Goal: Register for event/course

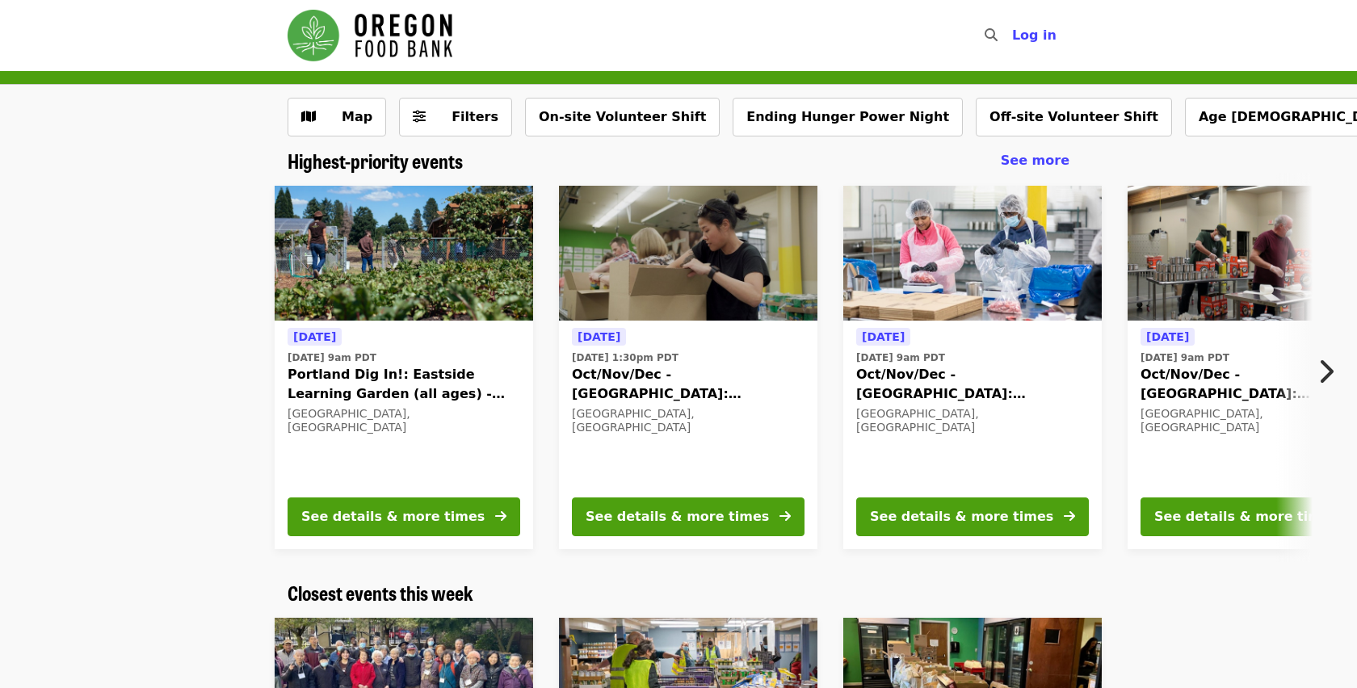
click at [1332, 369] on icon "chevron-right icon" at bounding box center [1325, 371] width 16 height 31
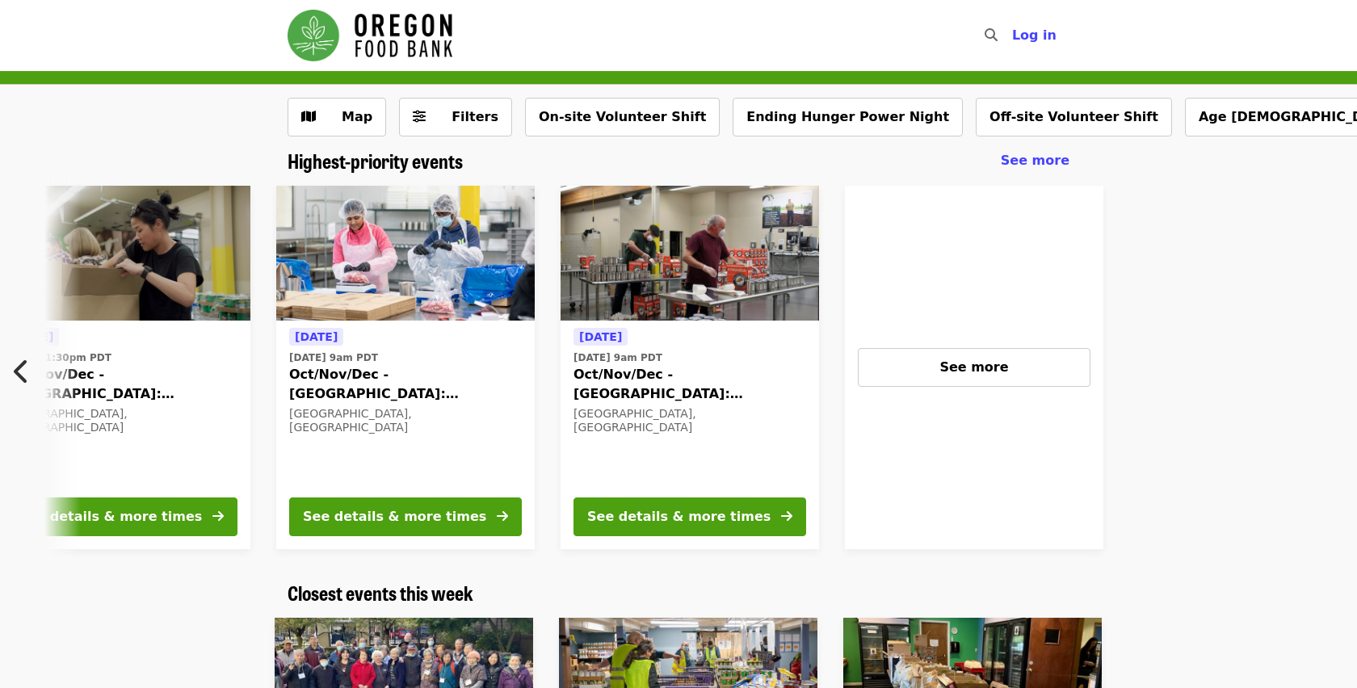
scroll to position [0, 736]
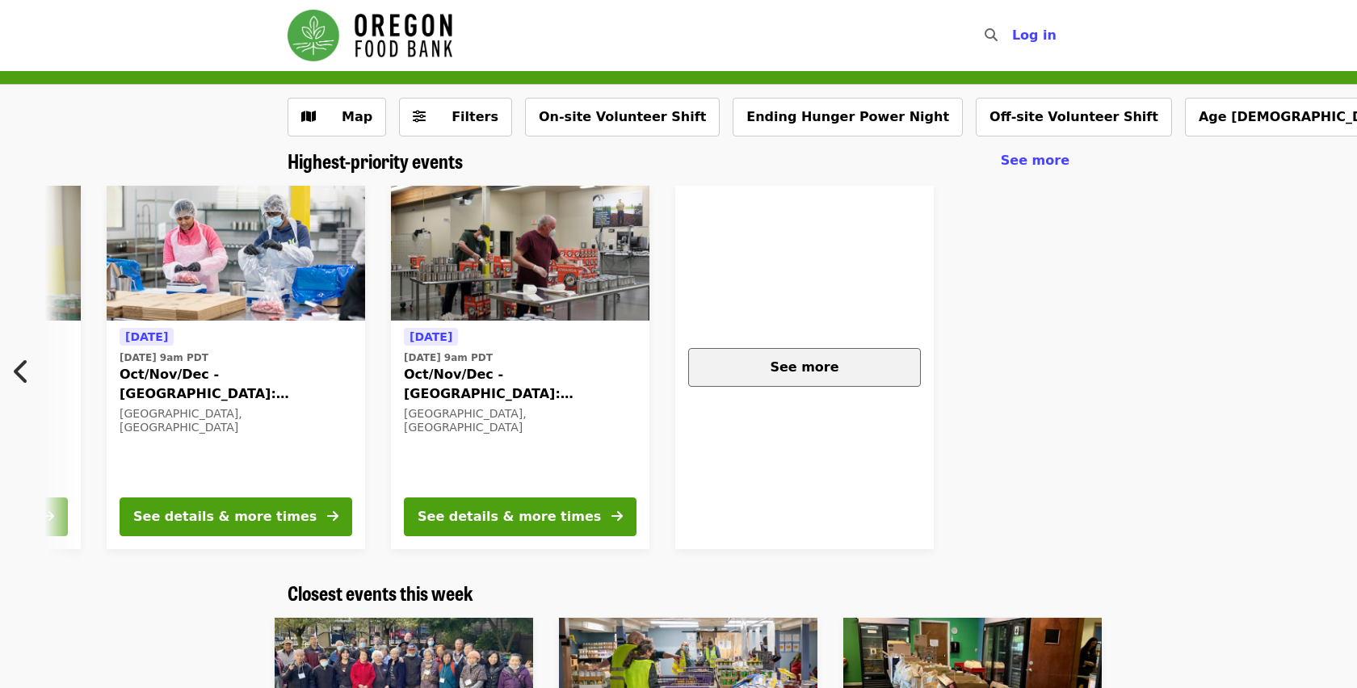
click at [862, 358] on div "See more" at bounding box center [804, 367] width 205 height 19
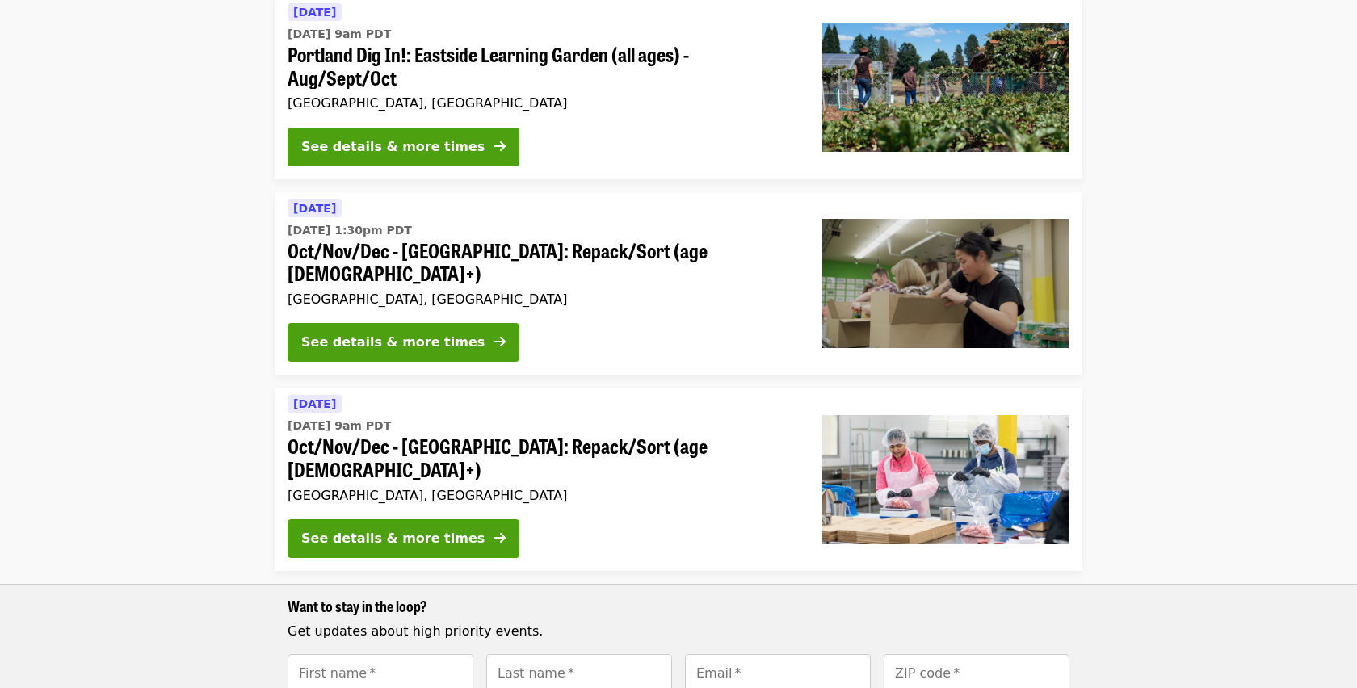
scroll to position [199, 0]
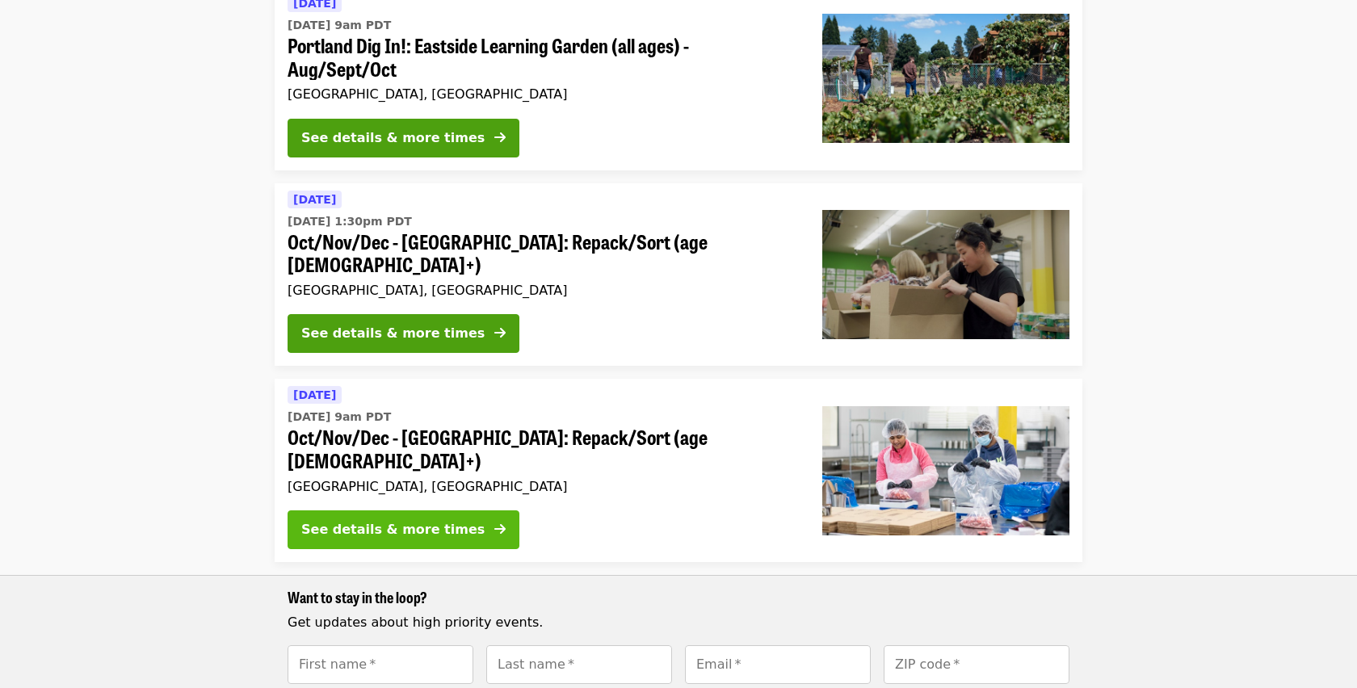
click at [421, 520] on div "See details & more times" at bounding box center [392, 529] width 183 height 19
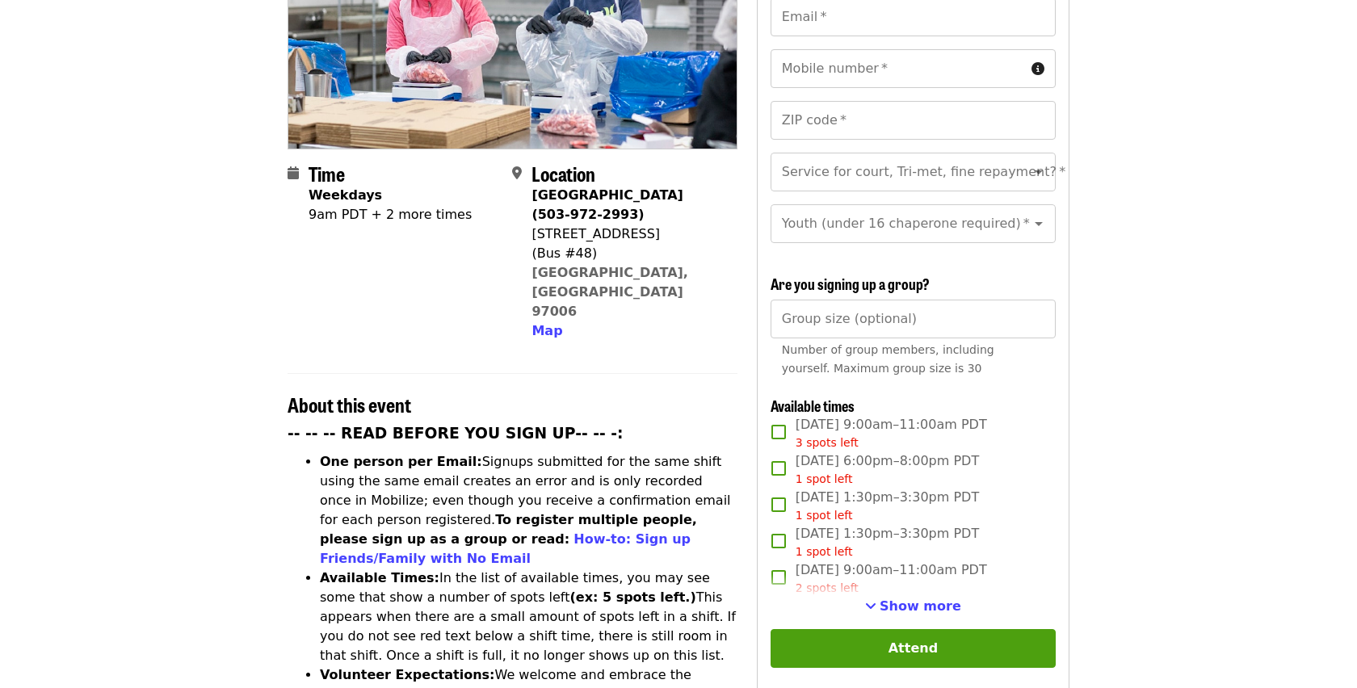
scroll to position [268, 0]
click at [926, 598] on span "Show more" at bounding box center [920, 605] width 82 height 15
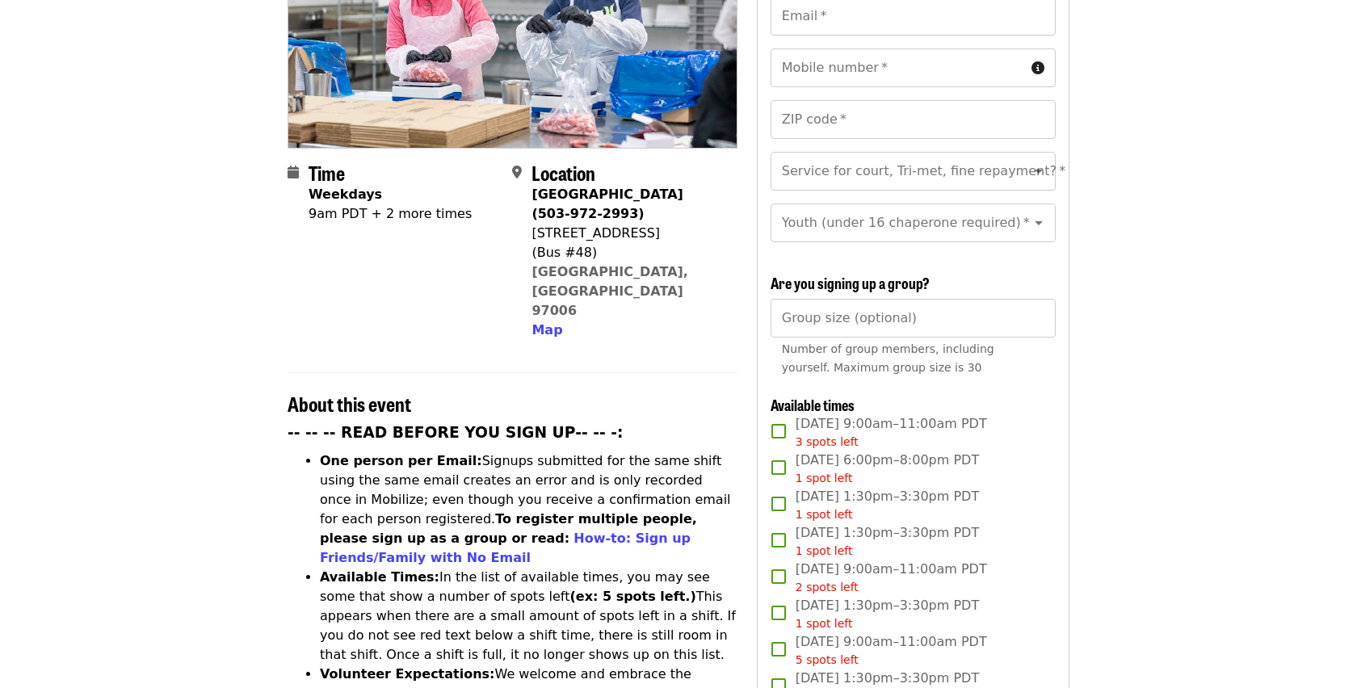
scroll to position [199, 0]
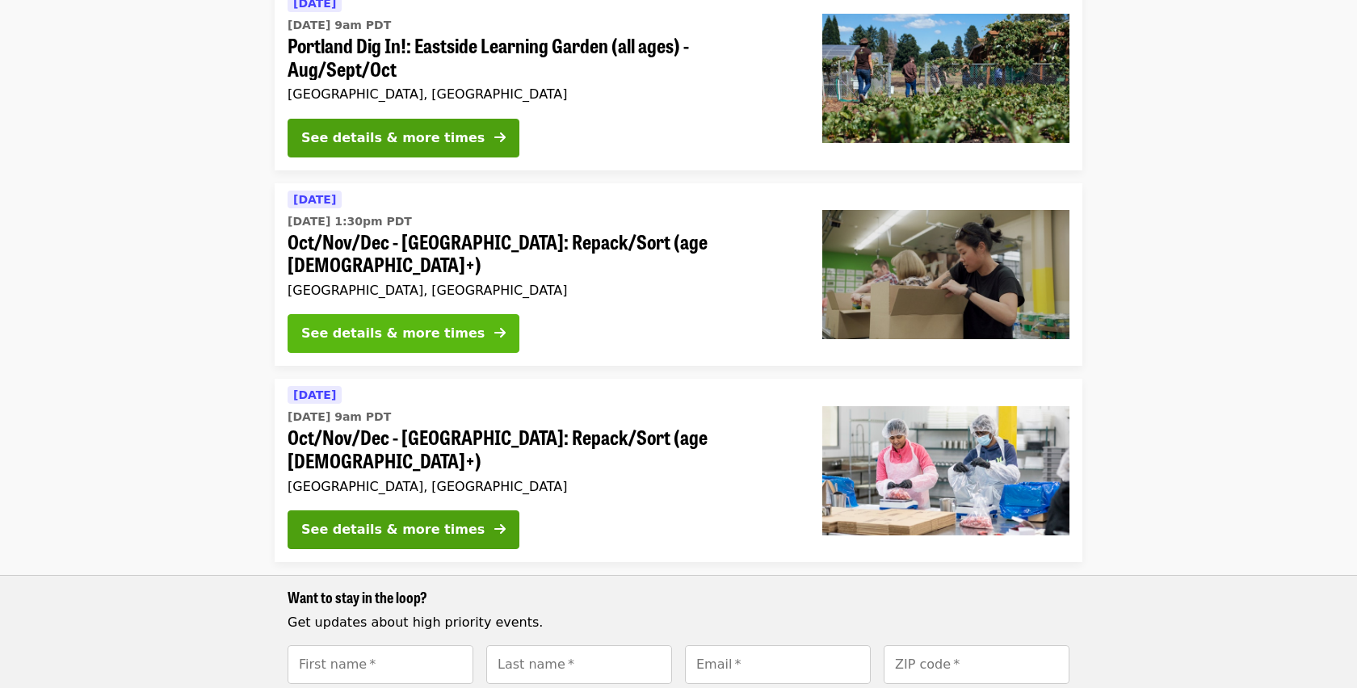
click at [426, 324] on div "See details & more times" at bounding box center [392, 333] width 183 height 19
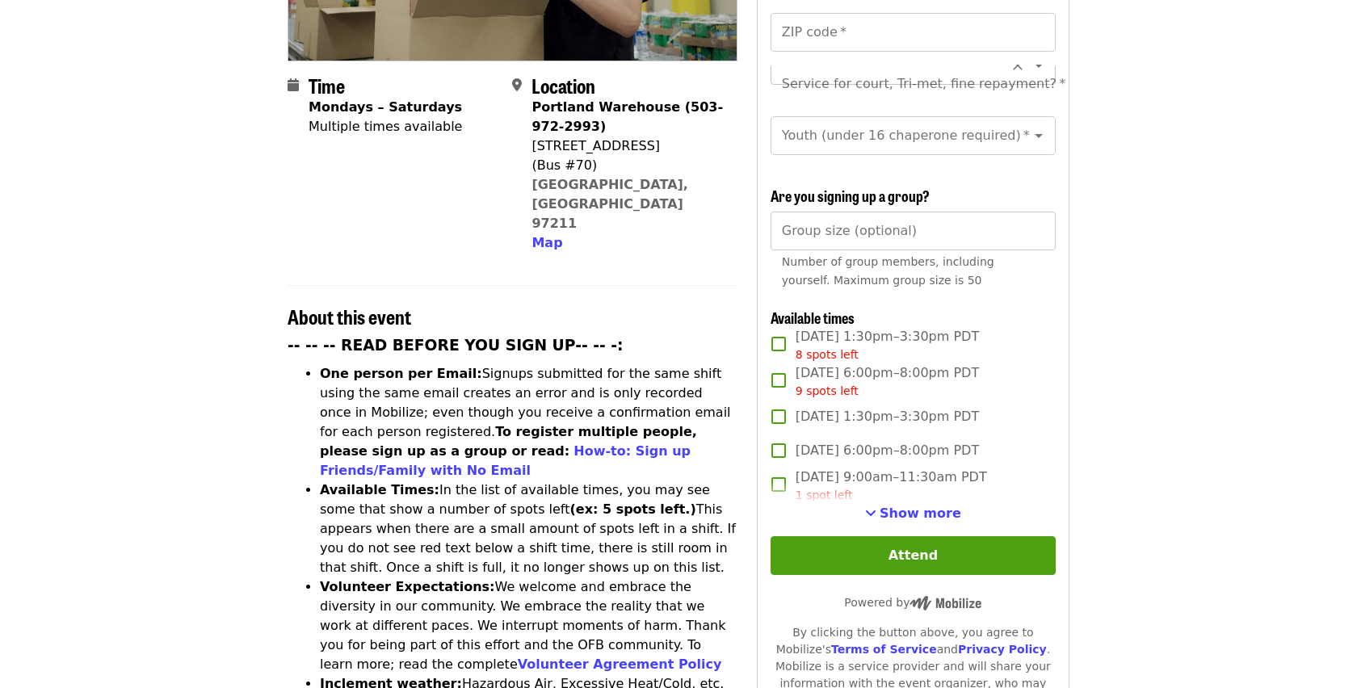
scroll to position [359, 0]
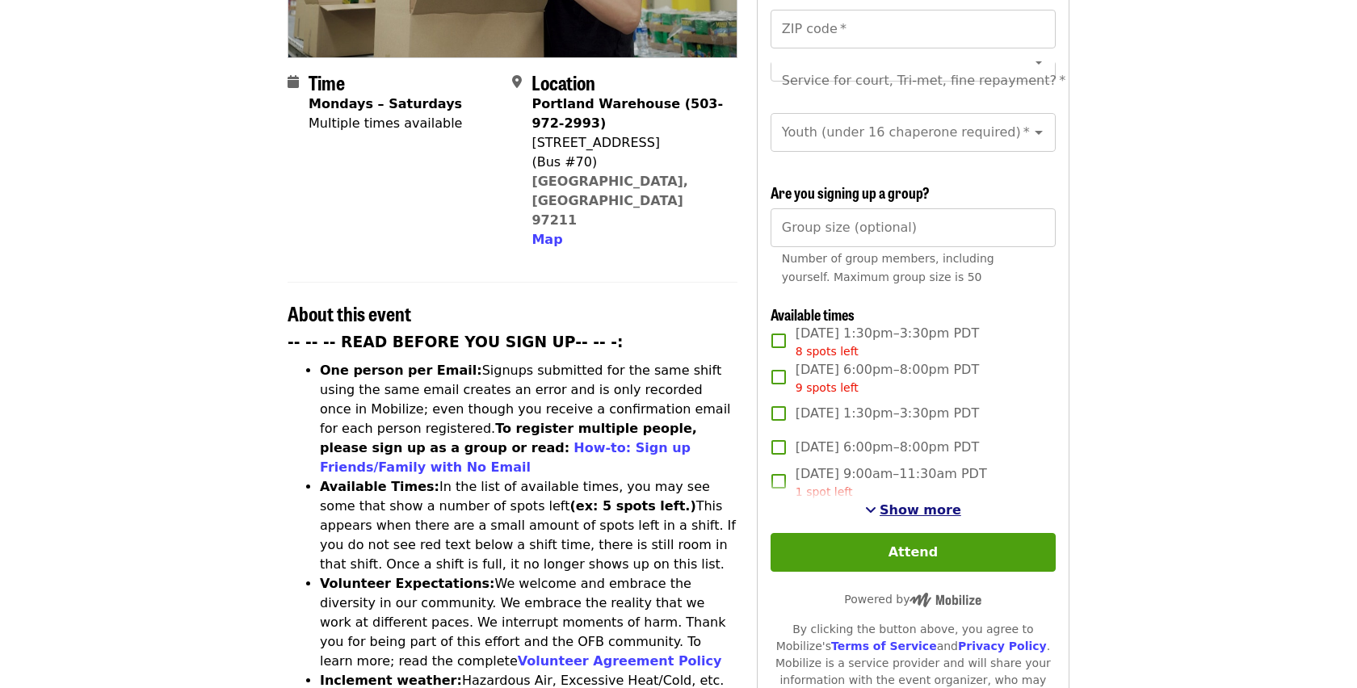
click at [915, 502] on span "Show more" at bounding box center [920, 509] width 82 height 15
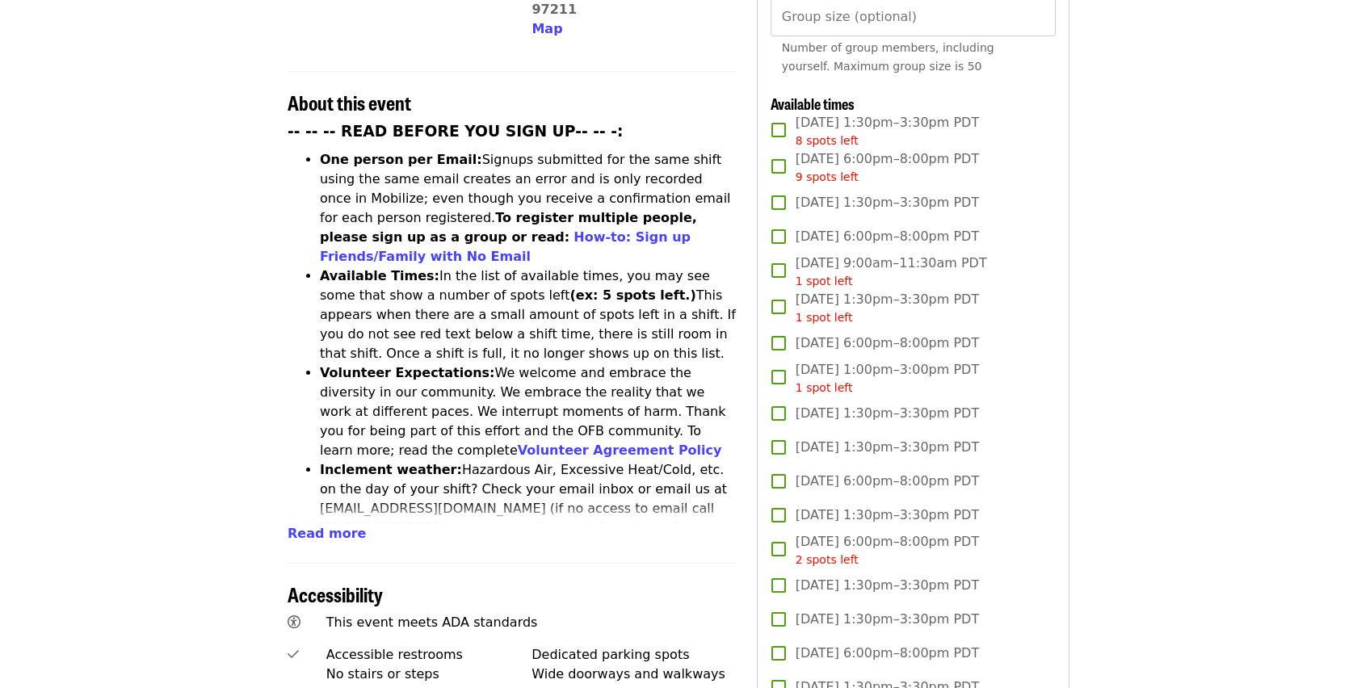
scroll to position [586, 0]
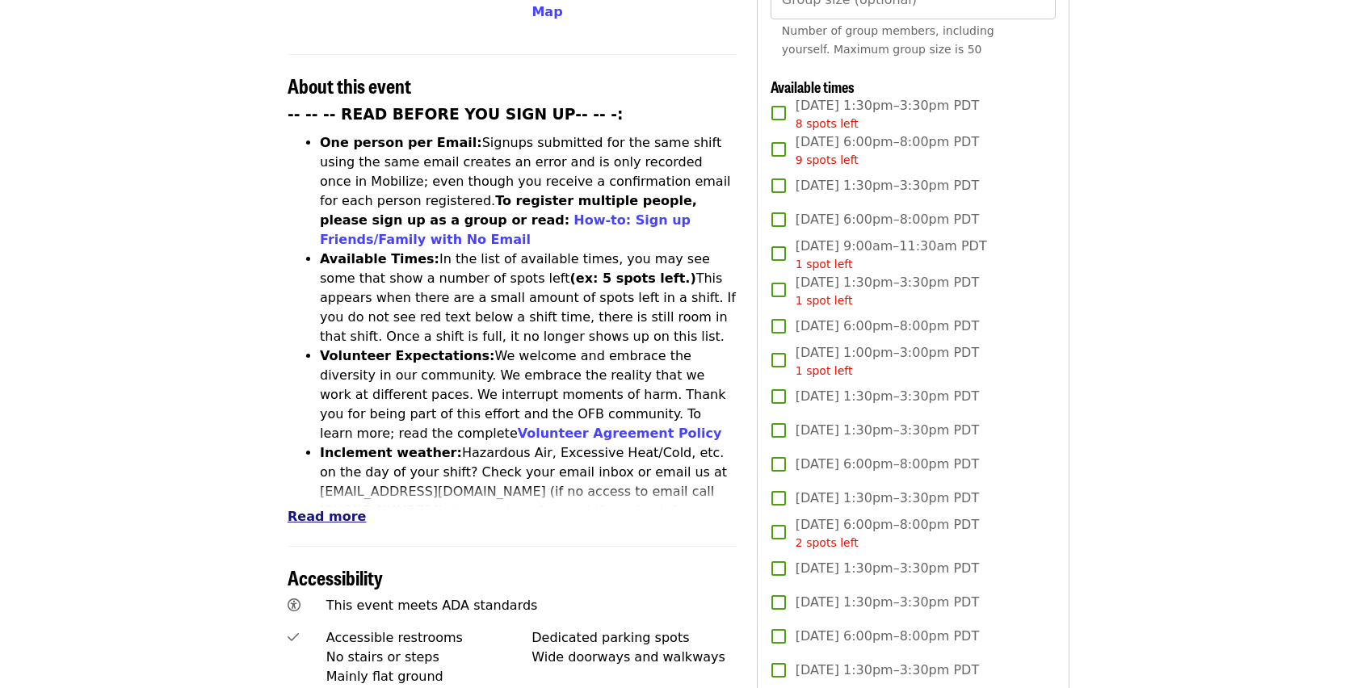
click at [307, 509] on span "Read more" at bounding box center [326, 516] width 78 height 15
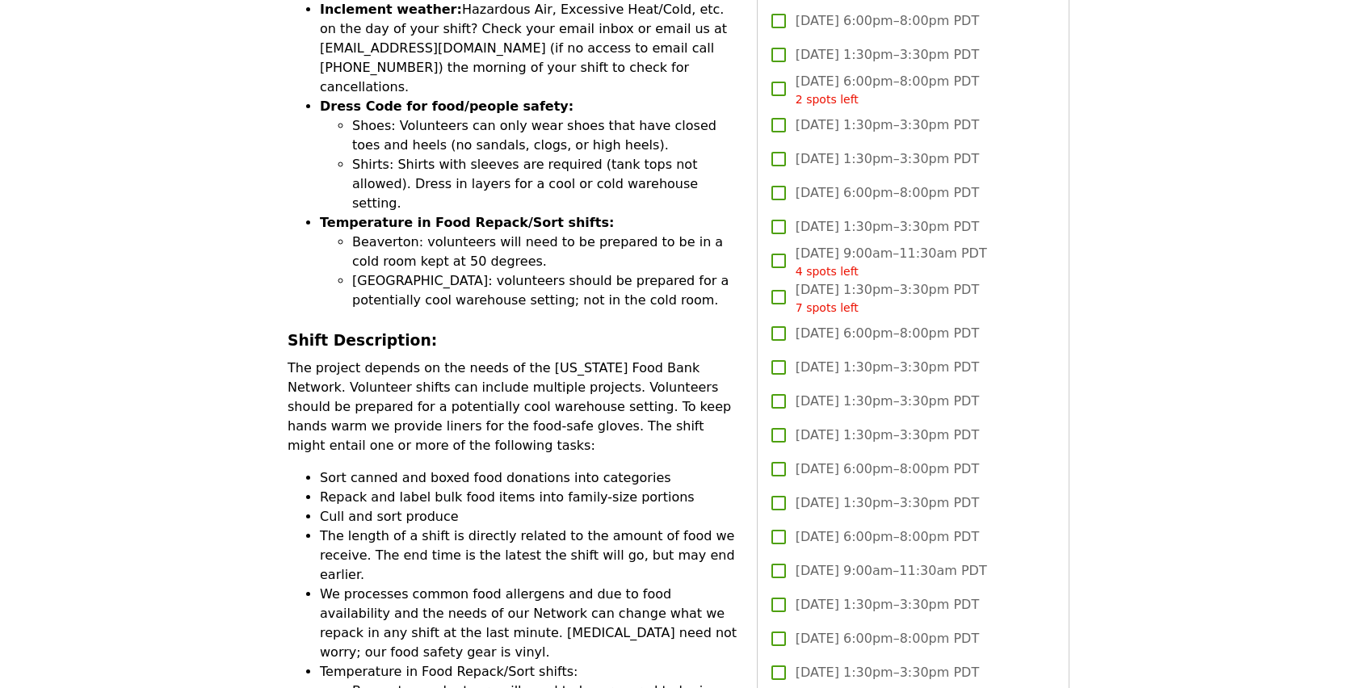
scroll to position [1027, 0]
